Goal: Task Accomplishment & Management: Manage account settings

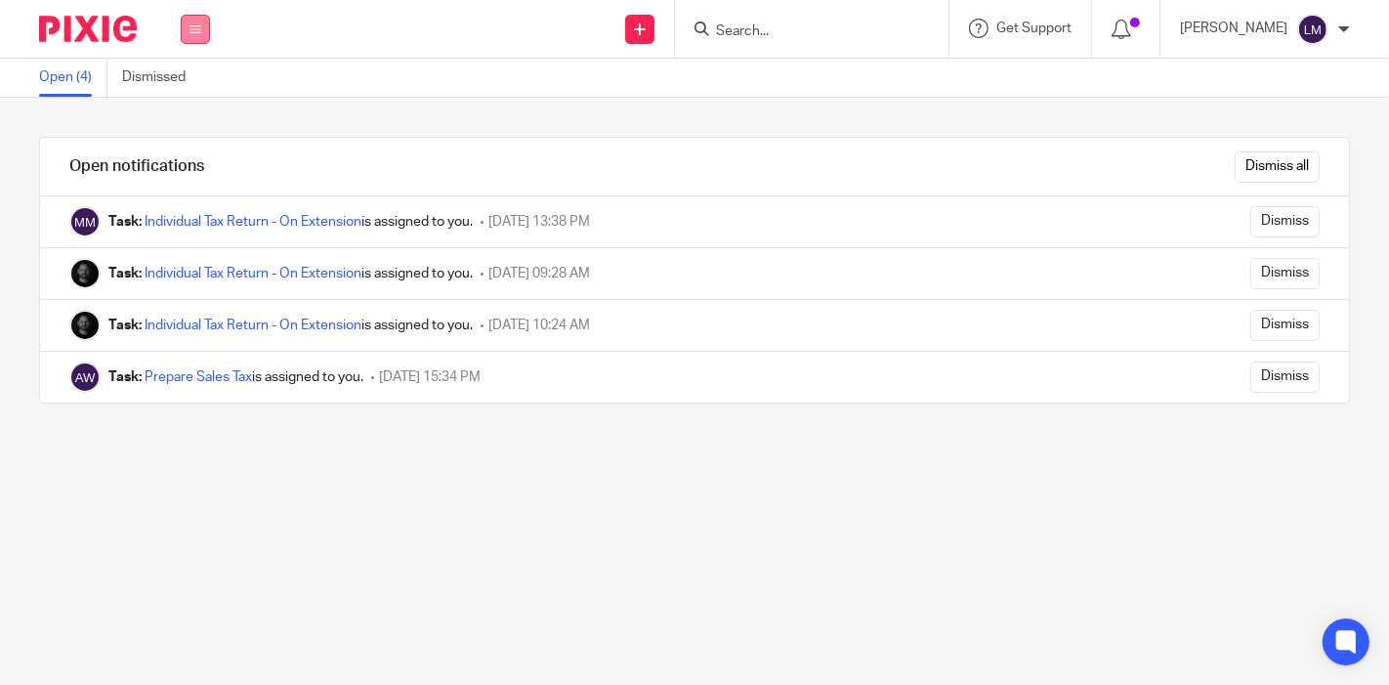
click at [195, 42] on button at bounding box center [195, 29] width 29 height 29
click at [190, 85] on link "Work" at bounding box center [184, 91] width 31 height 14
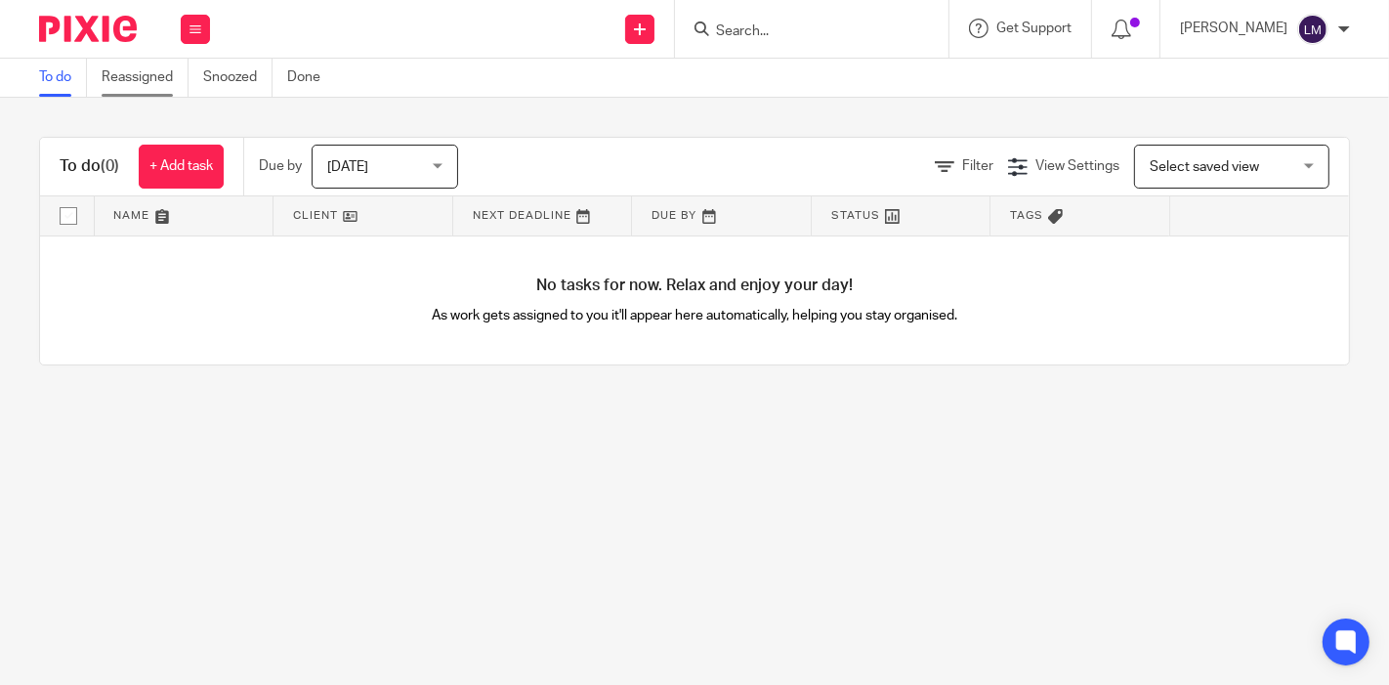
click at [143, 83] on link "Reassigned" at bounding box center [145, 78] width 87 height 38
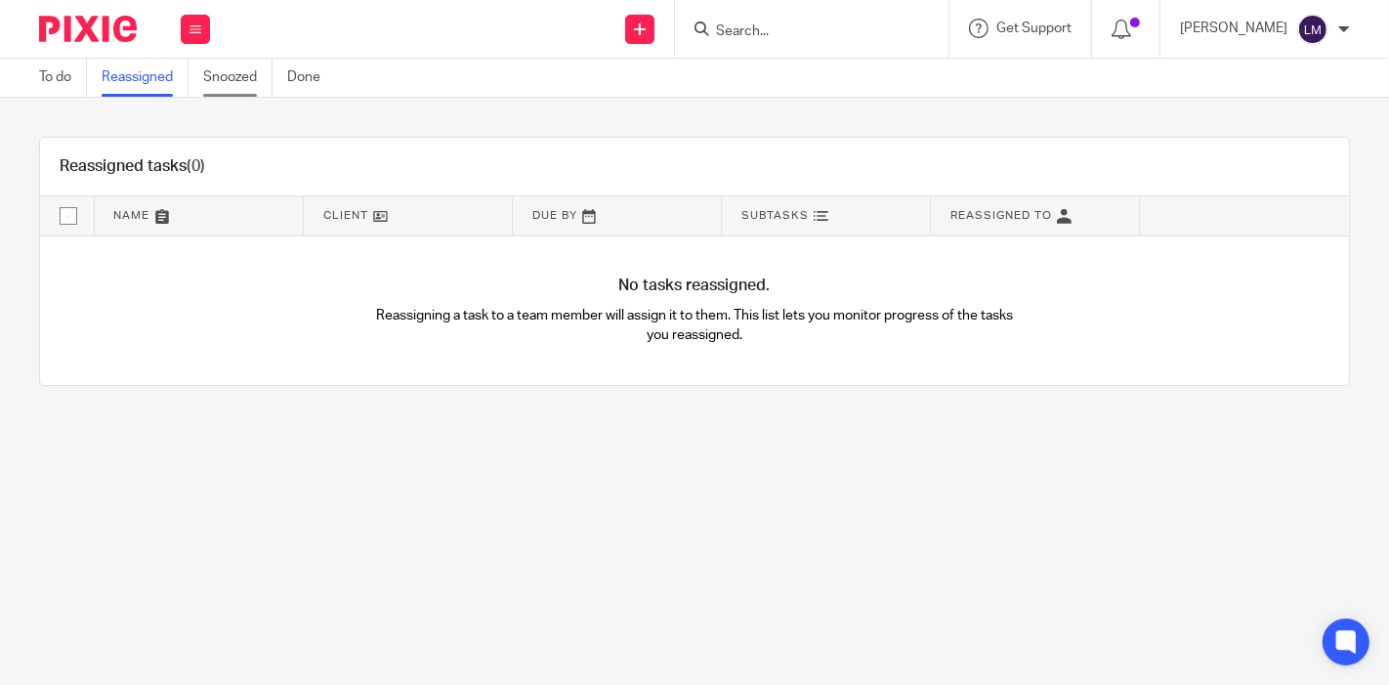
click at [234, 94] on link "Snoozed" at bounding box center [237, 78] width 69 height 38
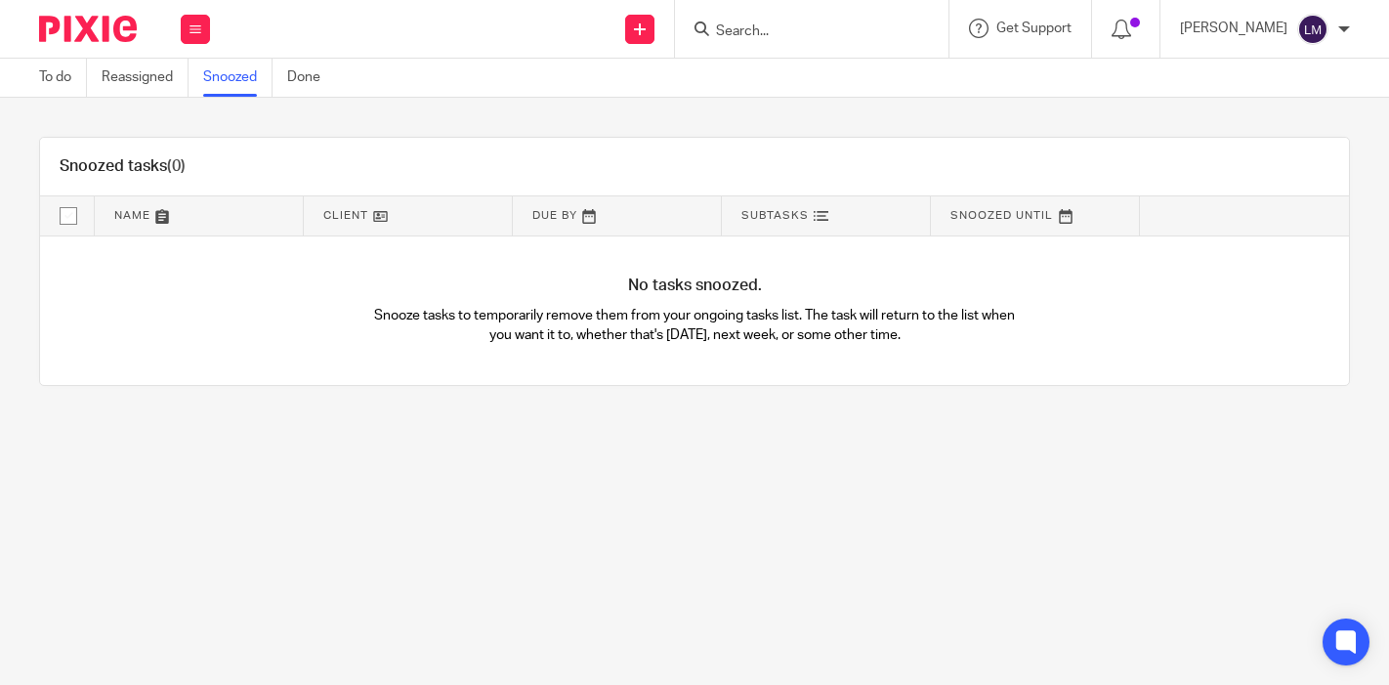
click at [56, 82] on link "To do" at bounding box center [63, 78] width 48 height 38
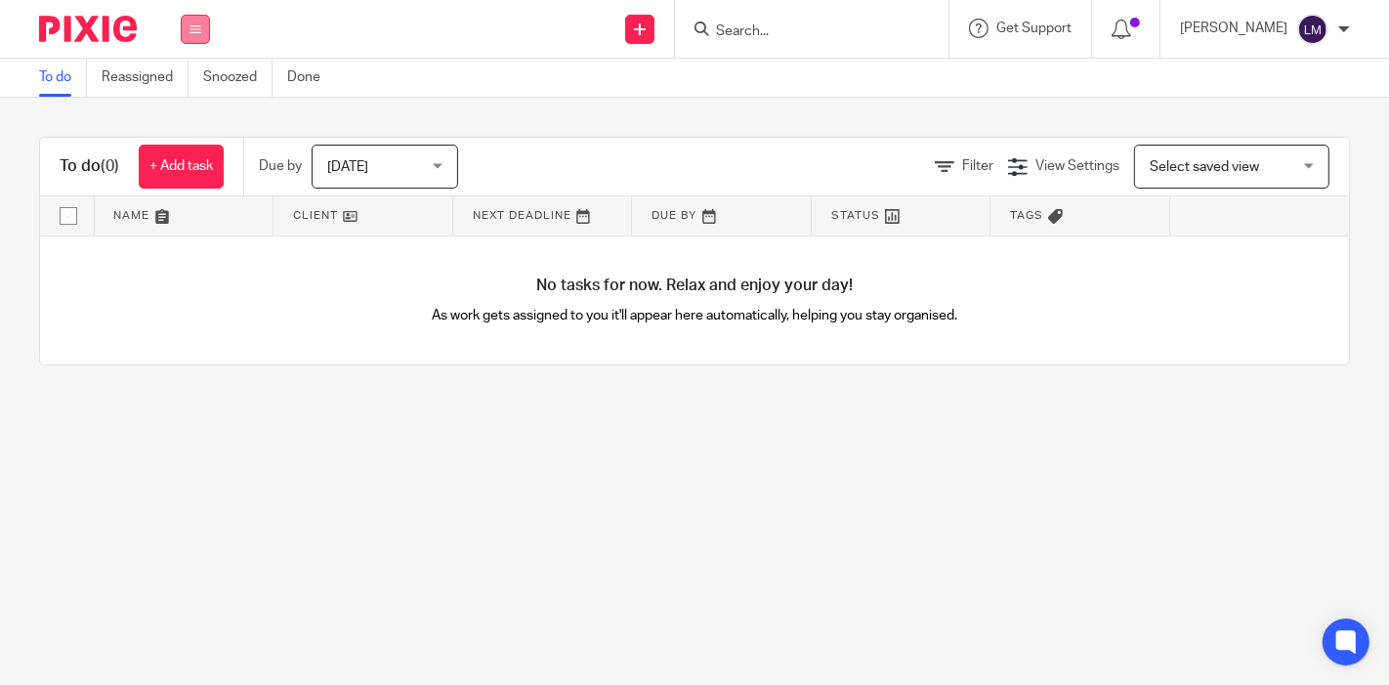
click at [206, 38] on button at bounding box center [195, 29] width 29 height 29
click at [315, 5] on div "Send new email Create task Add client Request signature Get Support Contact Sup…" at bounding box center [810, 29] width 1160 height 58
click at [308, 79] on link "Done" at bounding box center [311, 78] width 48 height 38
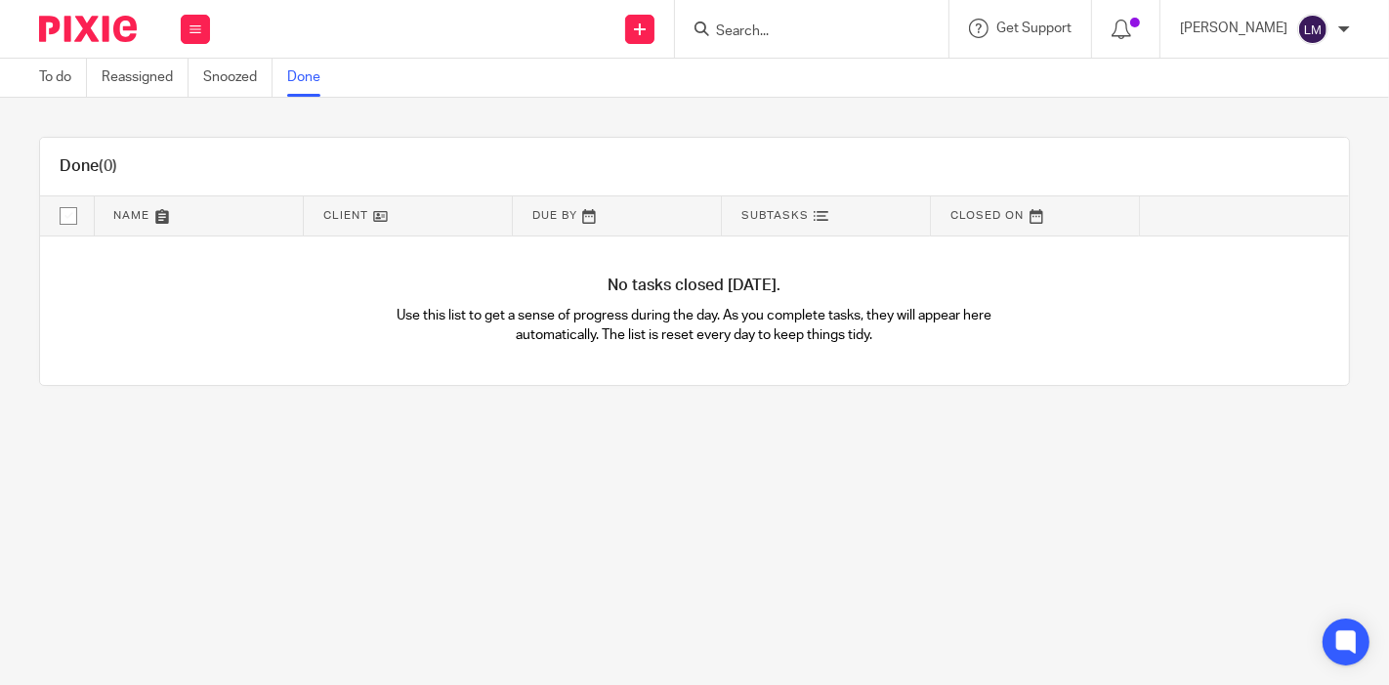
click at [109, 30] on img at bounding box center [88, 29] width 98 height 26
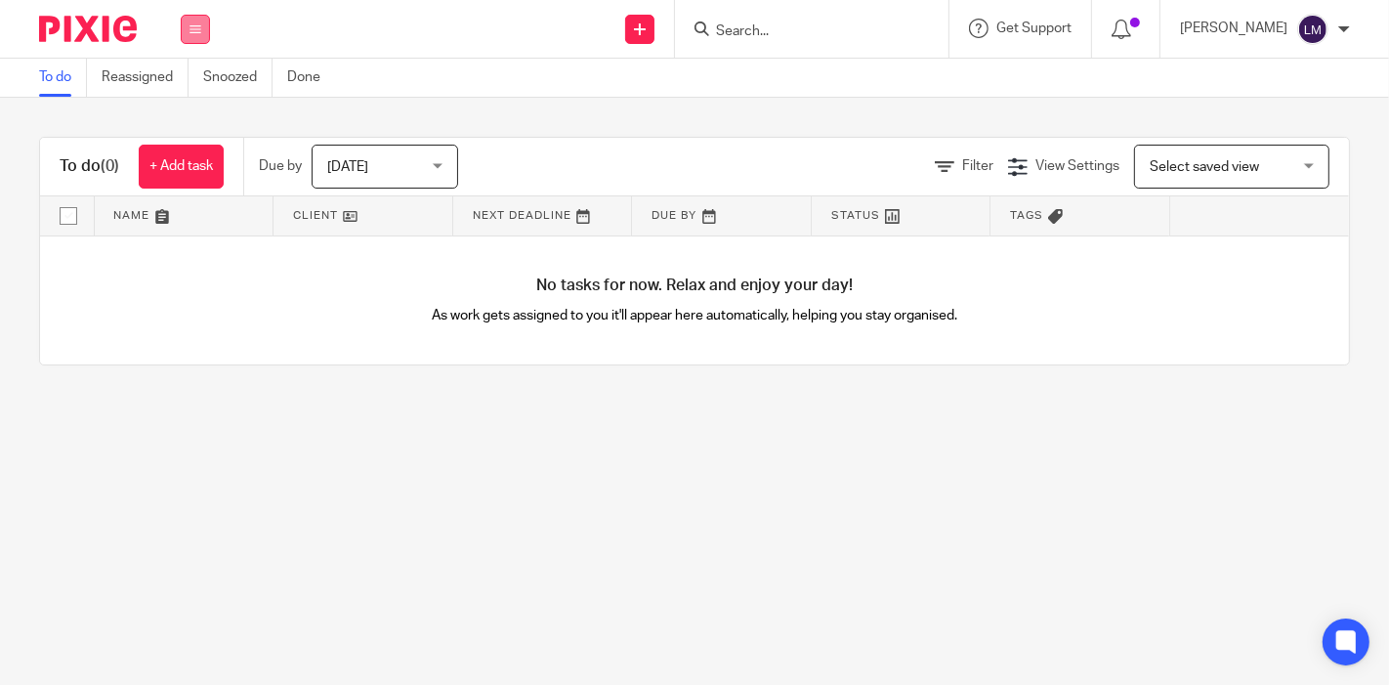
click at [185, 39] on button at bounding box center [195, 29] width 29 height 29
drag, startPoint x: 57, startPoint y: 2, endPoint x: 625, endPoint y: 83, distance: 574.3
click at [625, 83] on div "To do Reassigned Snoozed Done" at bounding box center [694, 78] width 1389 height 39
click at [646, 27] on icon at bounding box center [640, 29] width 12 height 12
click at [200, 33] on icon at bounding box center [196, 29] width 12 height 12
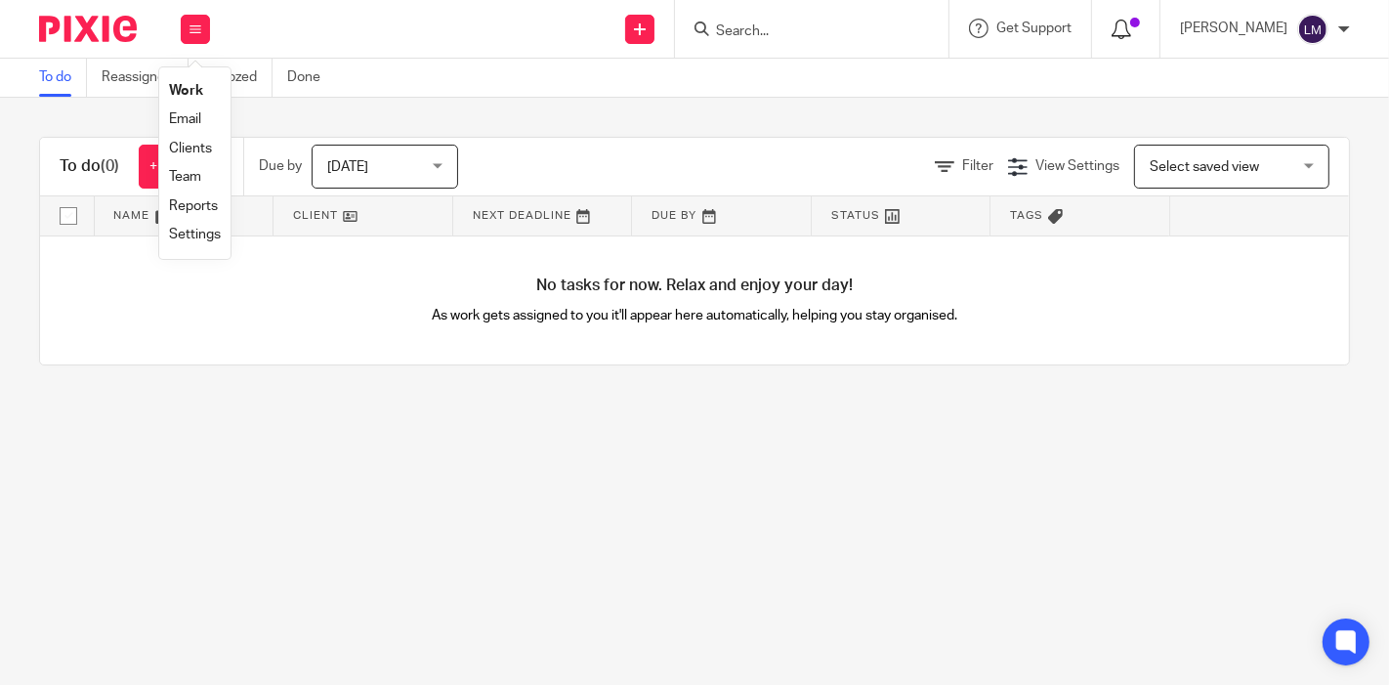
click at [1131, 37] on icon at bounding box center [1122, 30] width 20 height 20
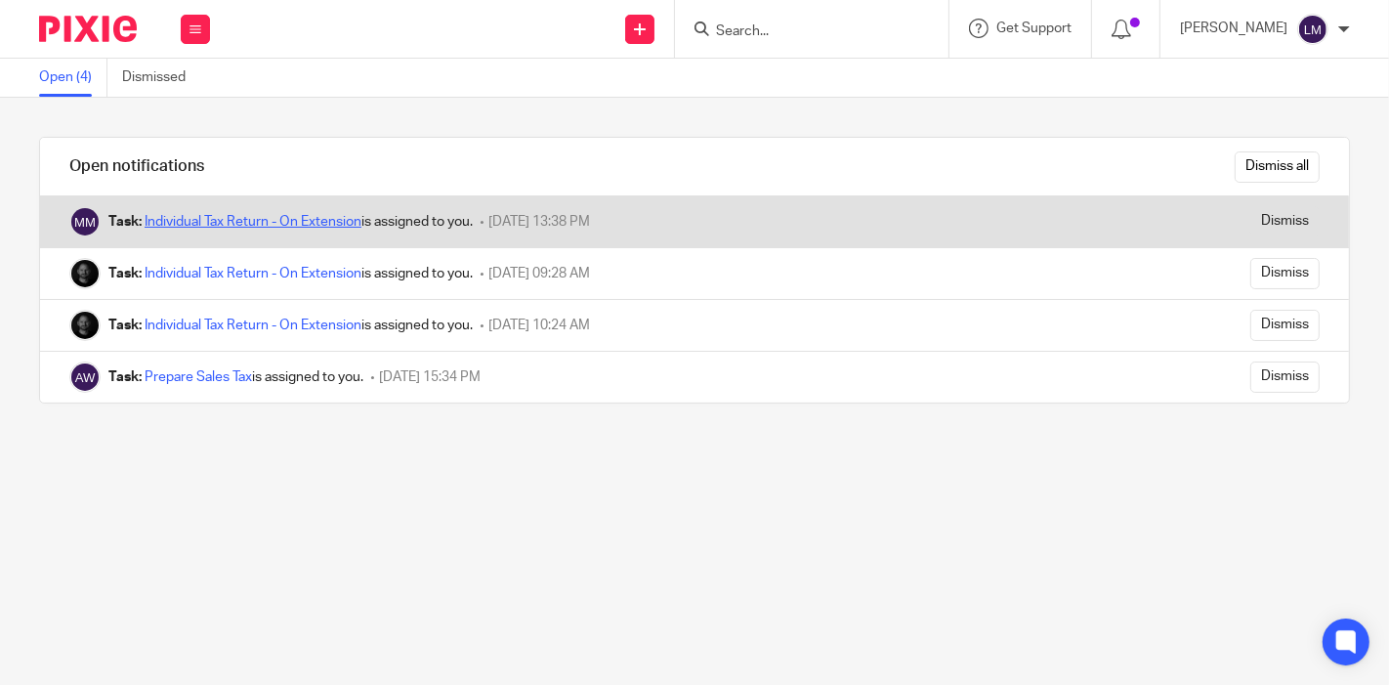
click at [290, 220] on link "Individual Tax Return - On Extension" at bounding box center [253, 222] width 217 height 14
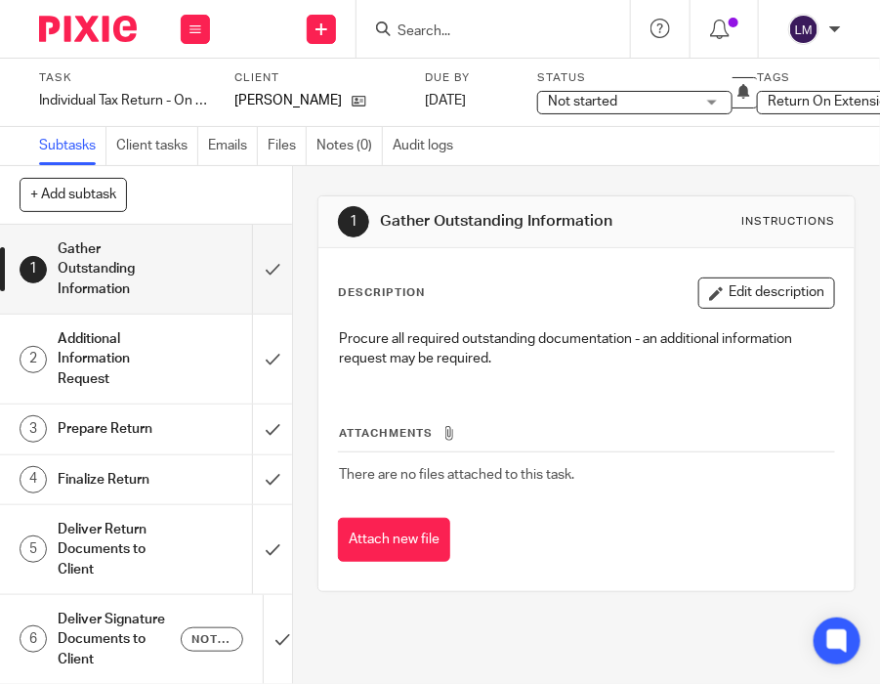
click at [181, 342] on div "Additional Information Request" at bounding box center [146, 358] width 176 height 69
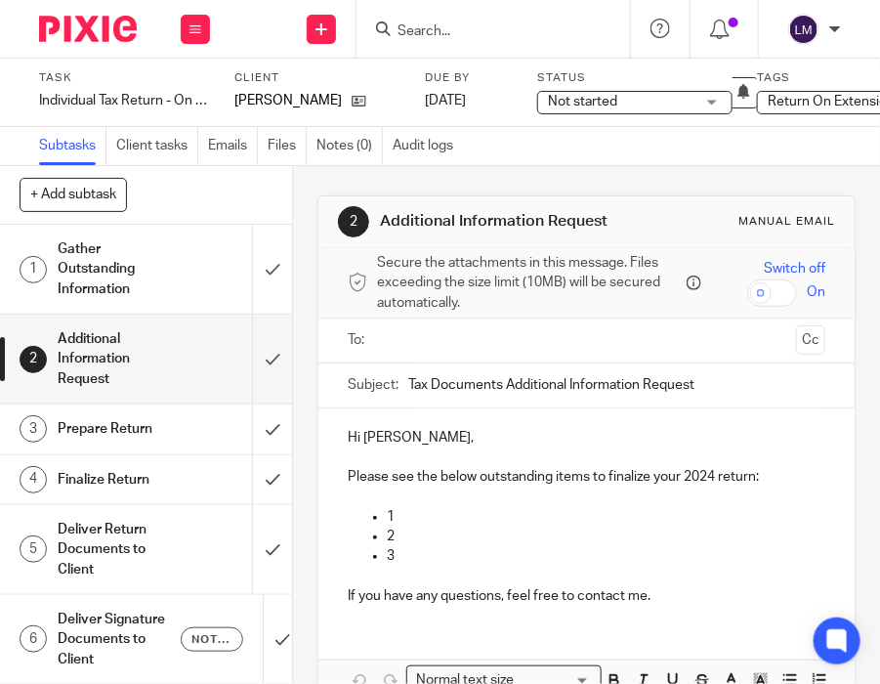
click at [95, 437] on h1 "Prepare Return" at bounding box center [116, 428] width 117 height 29
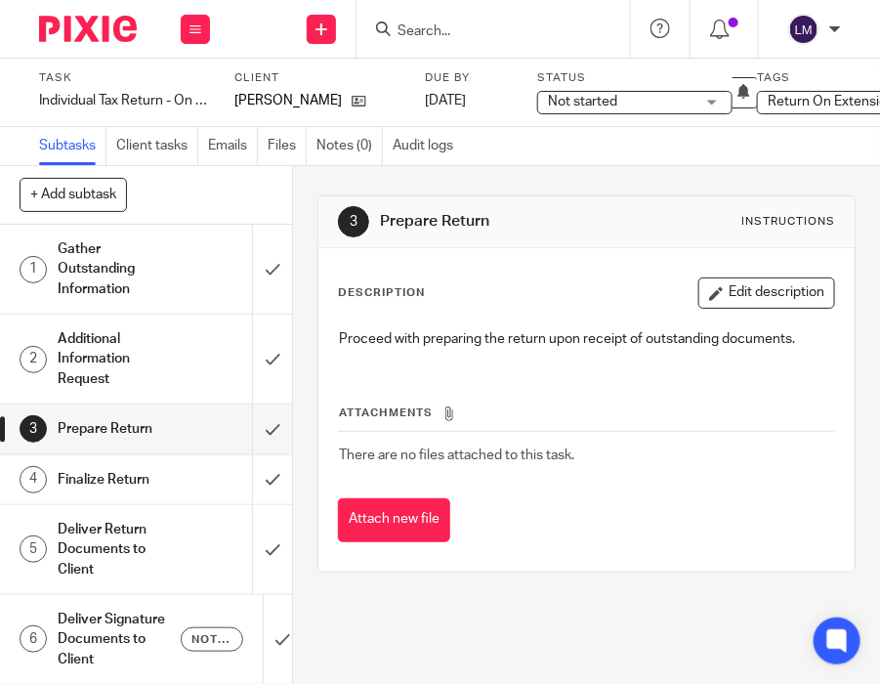
click at [163, 262] on div "Gather Outstanding Information" at bounding box center [146, 268] width 176 height 69
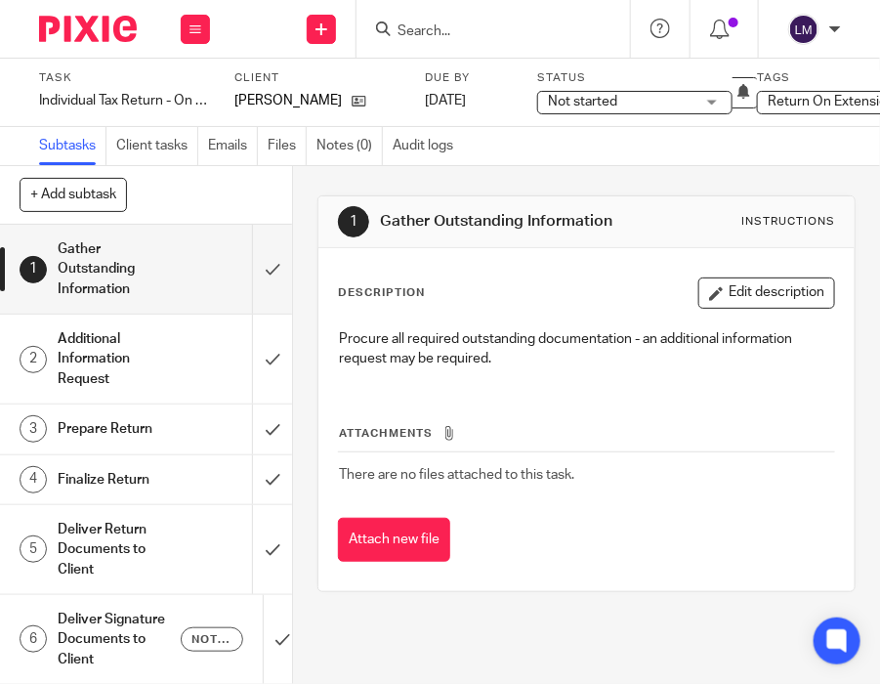
click at [342, 134] on link "Notes (0)" at bounding box center [350, 146] width 66 height 38
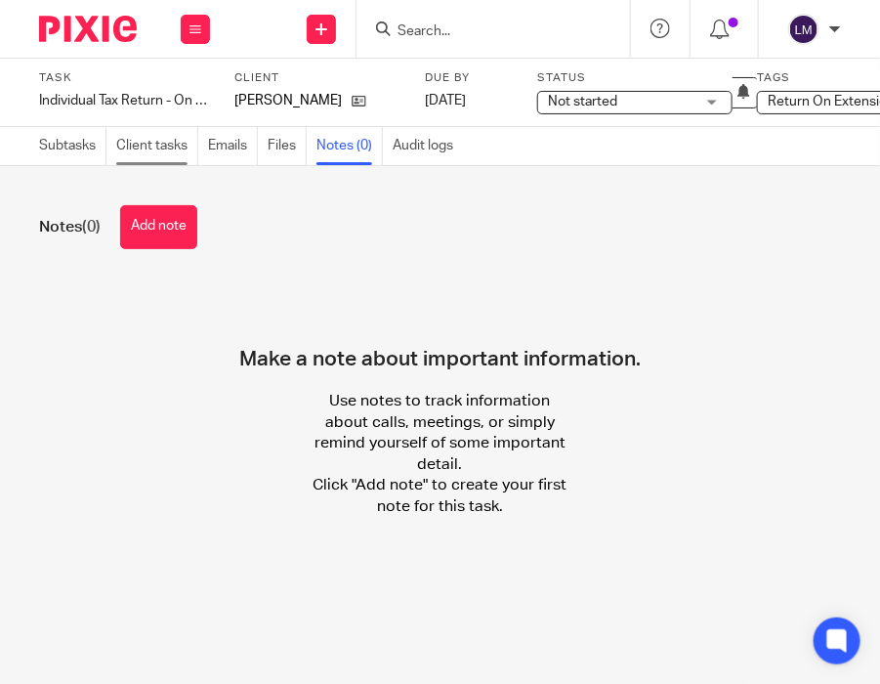
click at [138, 148] on link "Client tasks" at bounding box center [157, 146] width 82 height 38
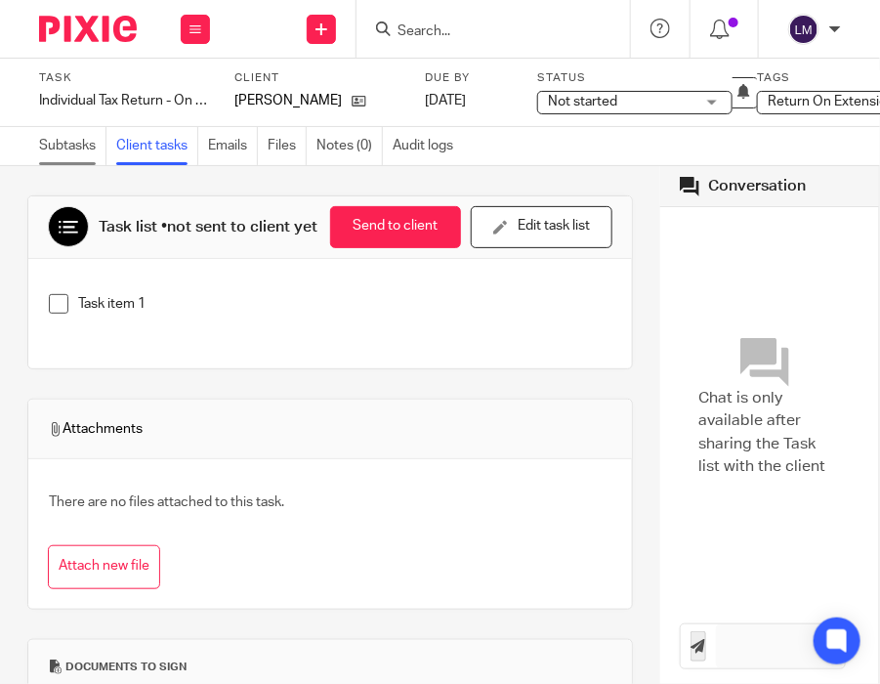
click at [58, 144] on link "Subtasks" at bounding box center [72, 146] width 67 height 38
